Goal: Find specific page/section: Find specific page/section

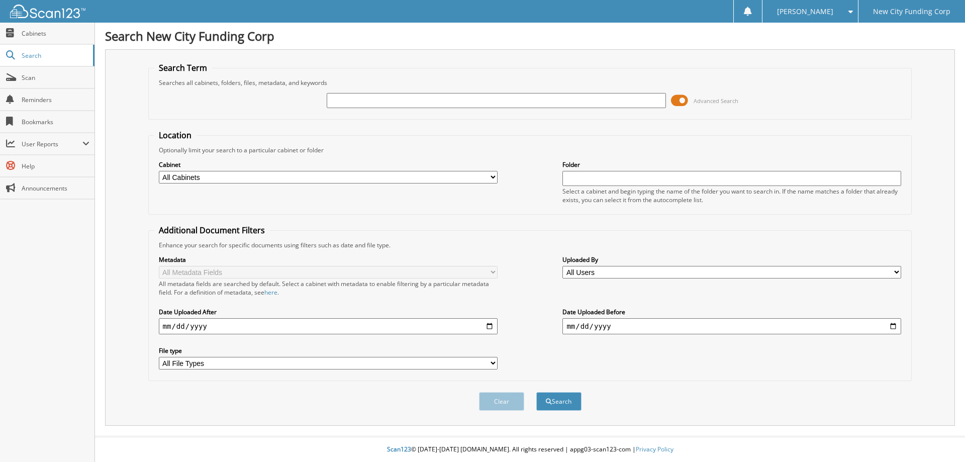
click at [493, 94] on input "text" at bounding box center [496, 100] width 339 height 15
type input "327946"
click at [536, 392] on button "Search" at bounding box center [558, 401] width 45 height 19
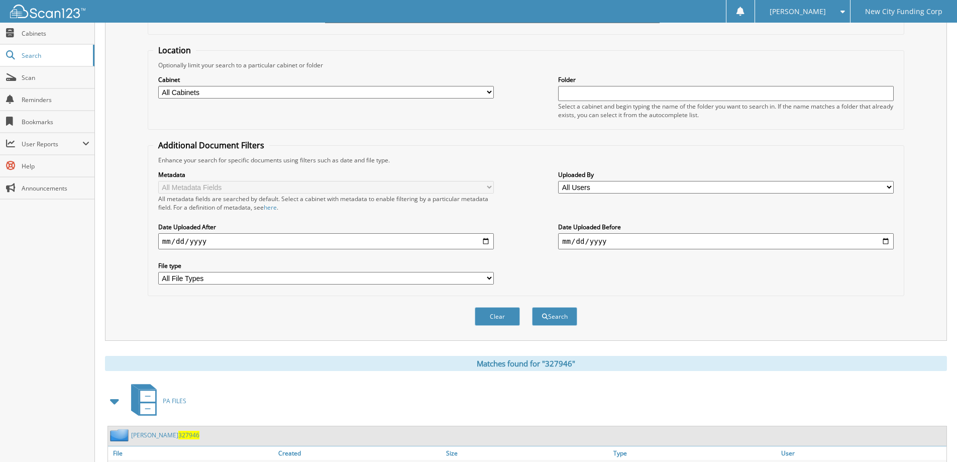
scroll to position [156, 0]
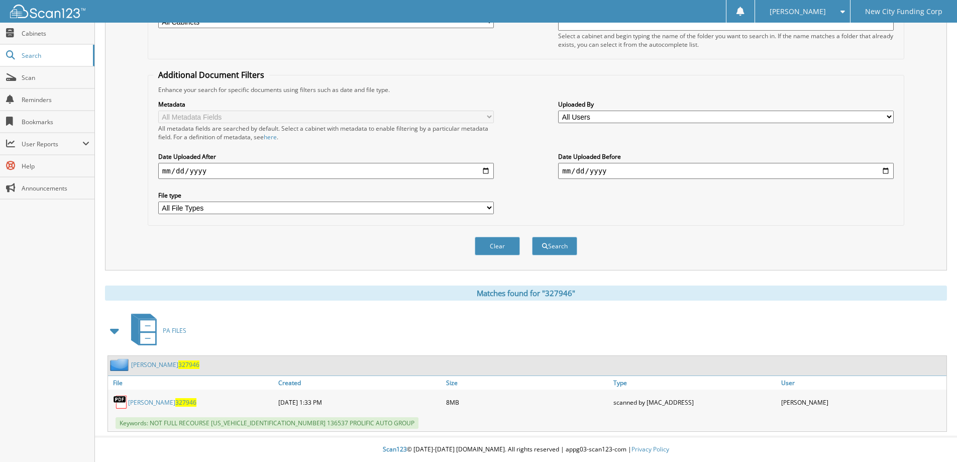
click at [162, 405] on link "[PERSON_NAME] 327946" at bounding box center [162, 402] width 68 height 9
